Goal: Find specific page/section: Find specific page/section

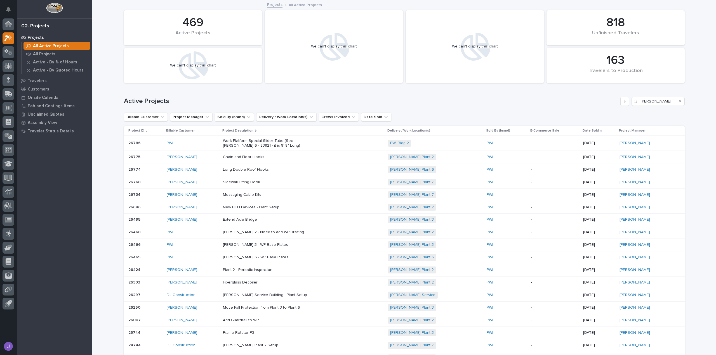
scroll to position [28, 0]
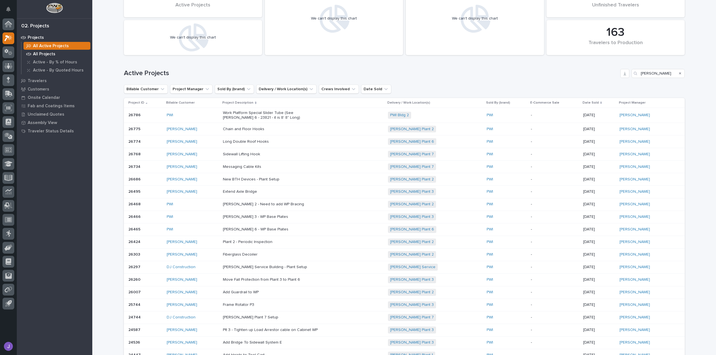
click at [41, 54] on p "All Projects" at bounding box center [44, 54] width 22 height 5
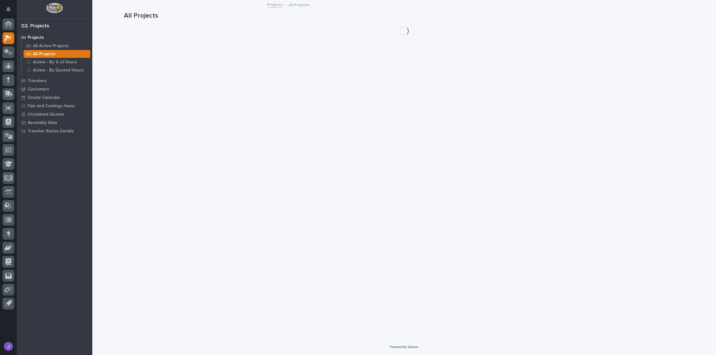
click at [658, 73] on div "Loading... Saving… Loading... Saving… All Projects" at bounding box center [404, 163] width 566 height 325
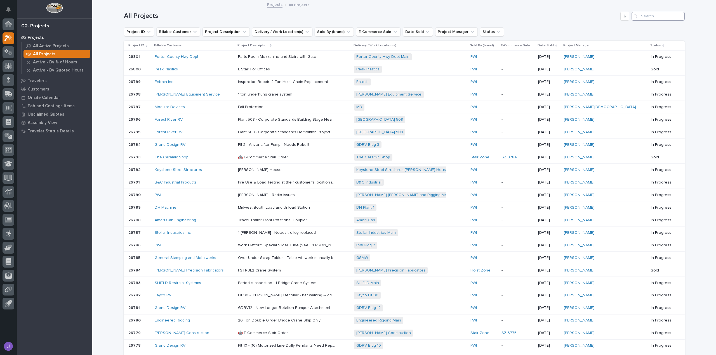
click at [650, 16] on input "Search" at bounding box center [657, 16] width 53 height 9
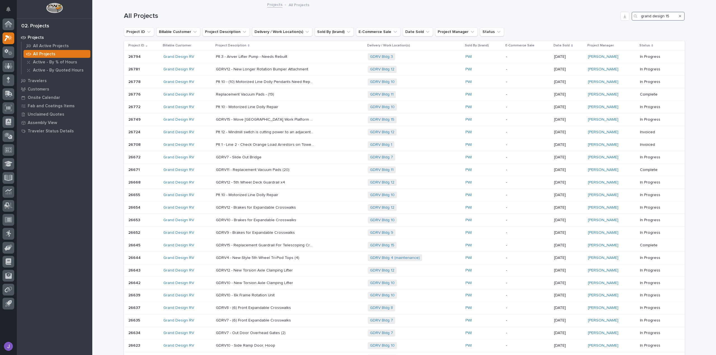
type input "grand design 15"
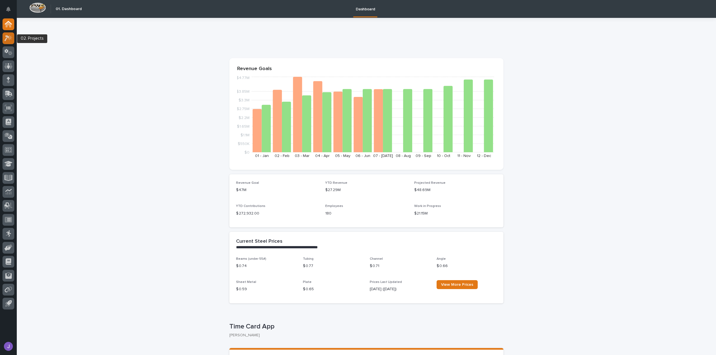
click at [8, 37] on icon at bounding box center [6, 38] width 5 height 6
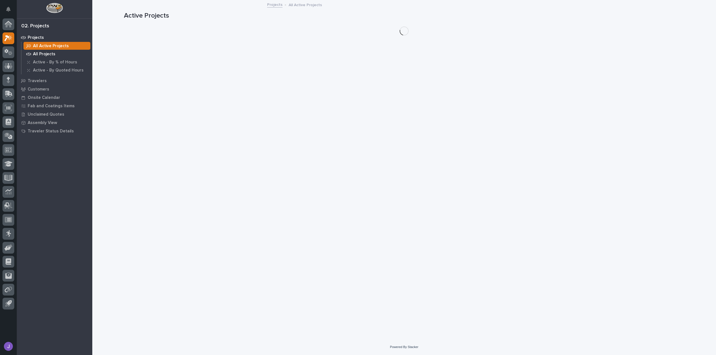
click at [35, 53] on p "All Projects" at bounding box center [44, 54] width 22 height 5
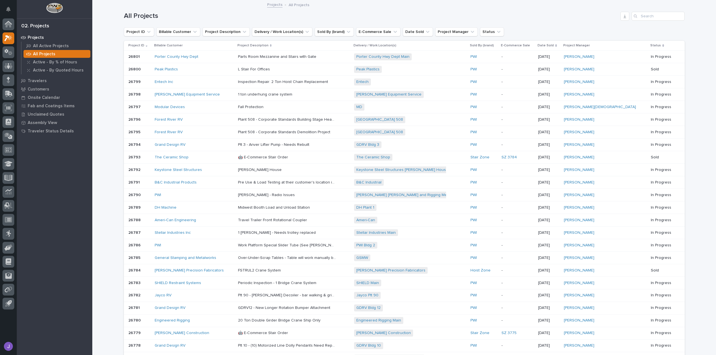
click at [108, 52] on div "Loading... Saving… Loading... Saving… All Projects Project ID Billable Customer…" at bounding box center [403, 238] width 623 height 475
click at [648, 15] on input "Search" at bounding box center [657, 16] width 53 height 9
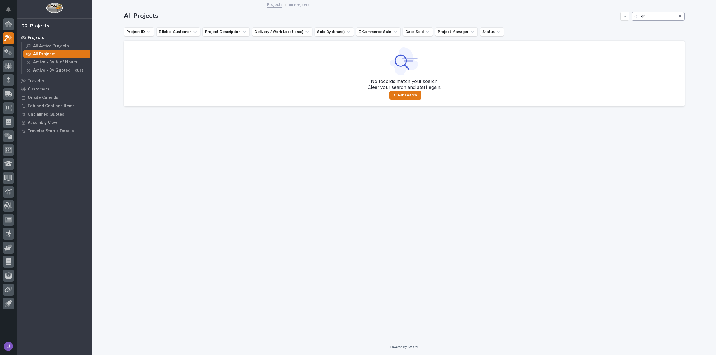
type input "g"
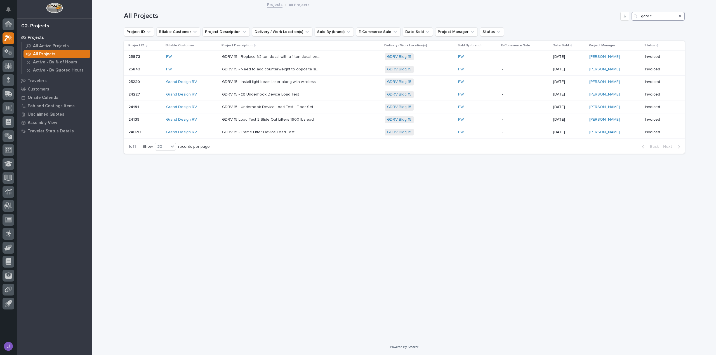
click at [655, 16] on input "gdrv 15" at bounding box center [657, 16] width 53 height 9
type input "g"
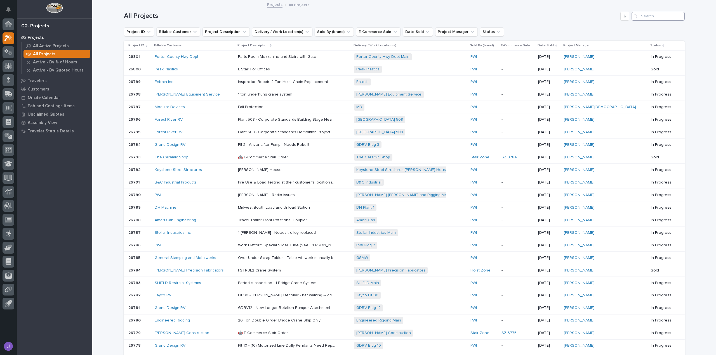
click at [648, 16] on input "Search" at bounding box center [657, 16] width 53 height 9
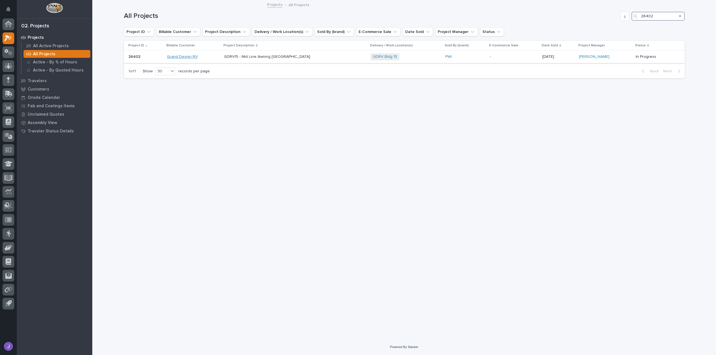
type input "26402"
click at [196, 56] on link "Grand Design RV" at bounding box center [182, 57] width 31 height 5
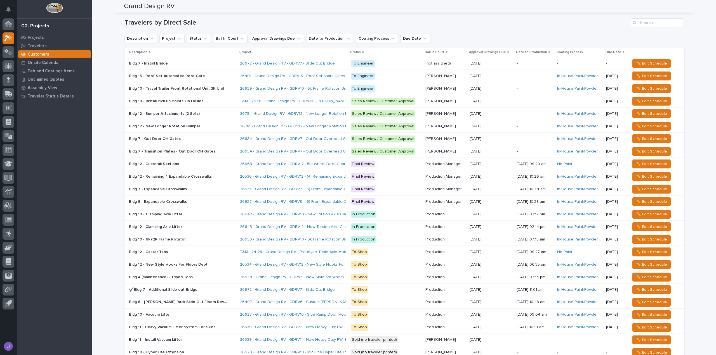
scroll to position [17, 0]
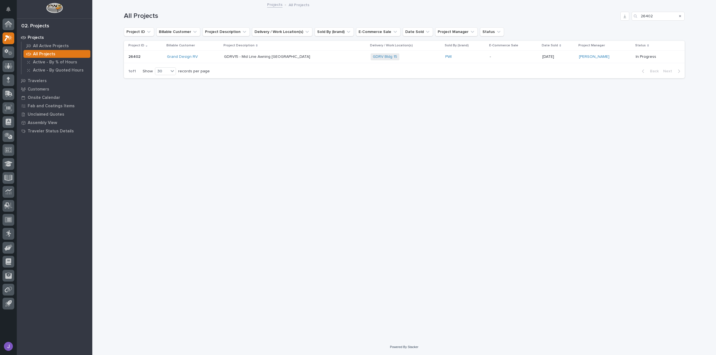
click at [306, 56] on p at bounding box center [273, 57] width 98 height 5
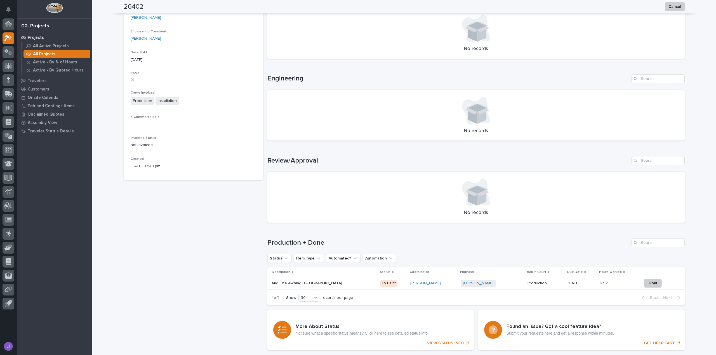
scroll to position [195, 0]
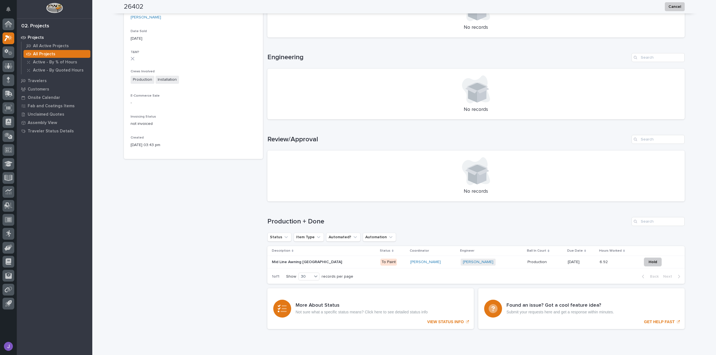
click at [380, 263] on p "To Paint" at bounding box center [393, 262] width 26 height 7
